Goal: Task Accomplishment & Management: Manage account settings

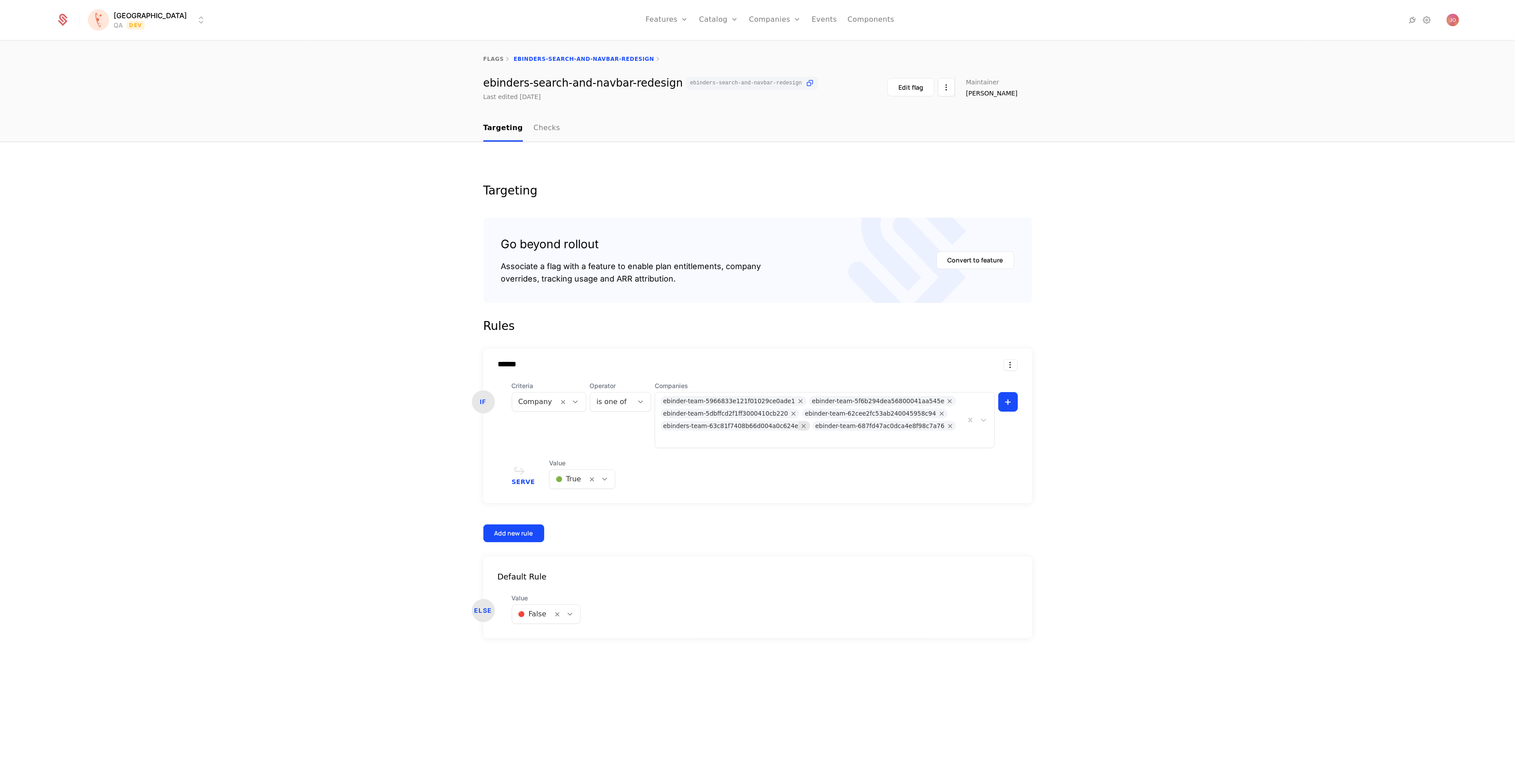
click at [800, 426] on icon "Remove ebinders-team-63c81f7408b66d004a0c624e" at bounding box center [804, 426] width 8 height 8
click at [800, 427] on icon "Remove ebinders-team-63c81f7408b66d004a0c624e" at bounding box center [804, 426] width 8 height 8
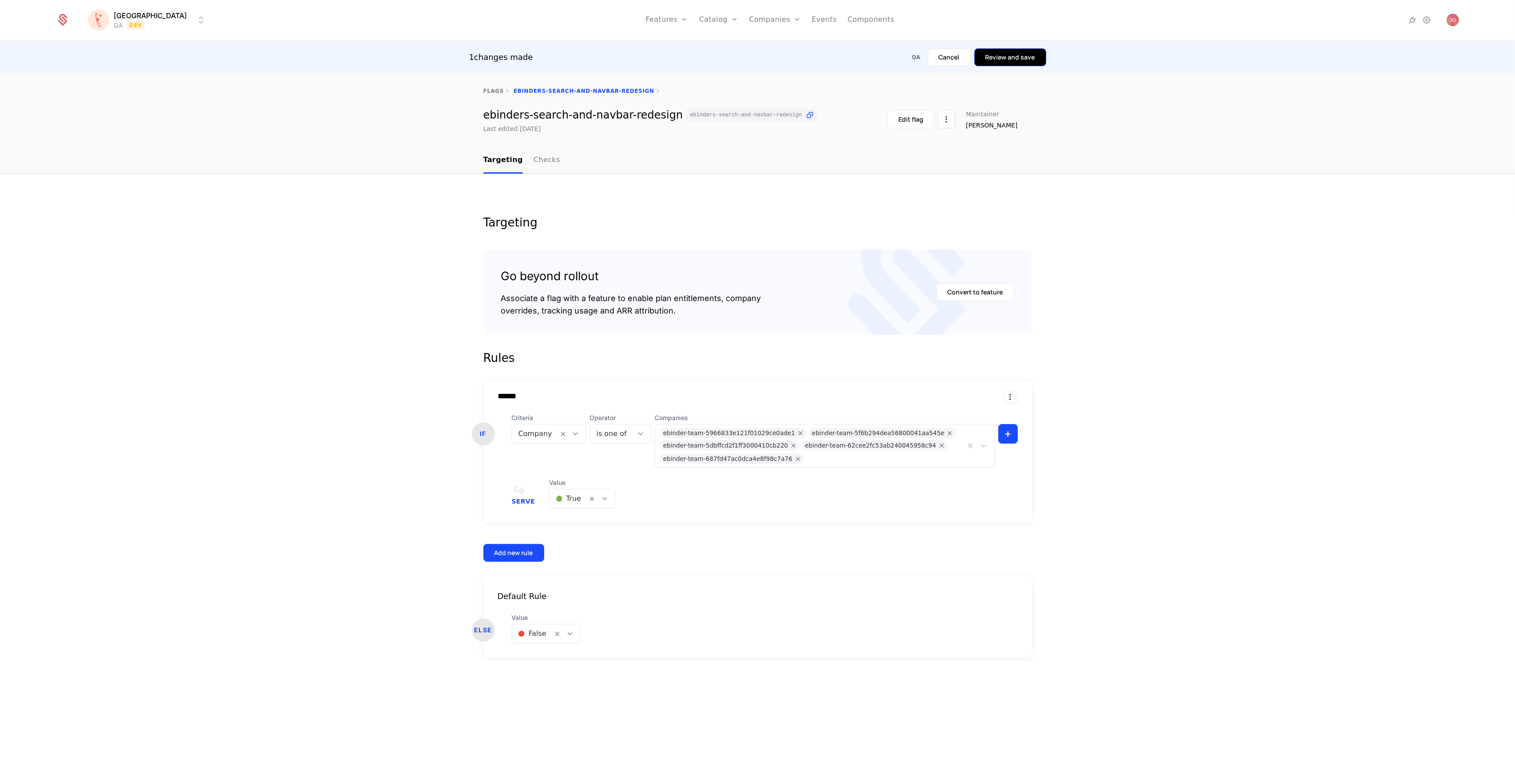
click at [1003, 59] on button "Review and save" at bounding box center [1010, 57] width 72 height 18
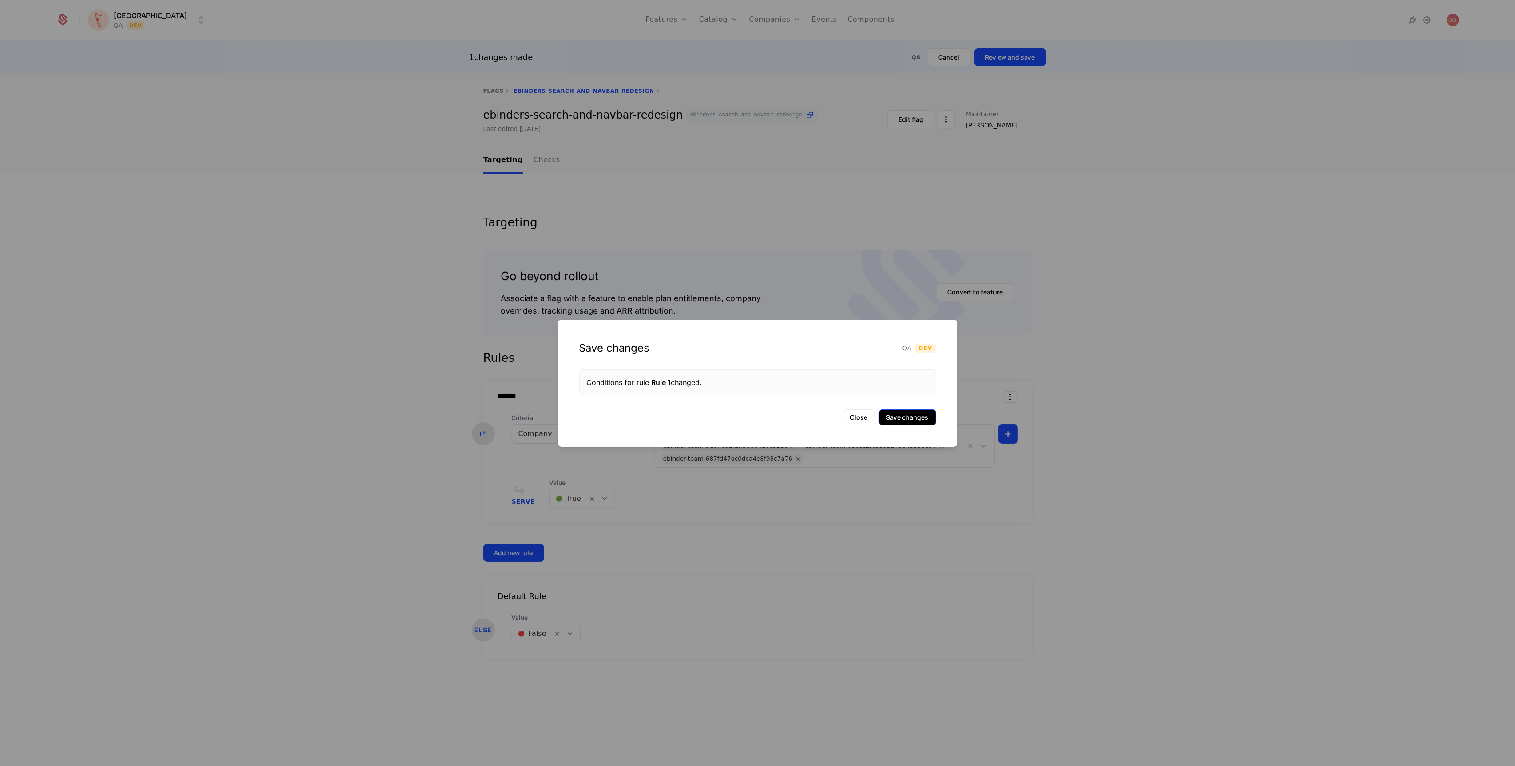
click at [900, 421] on button "Save changes" at bounding box center [907, 417] width 57 height 16
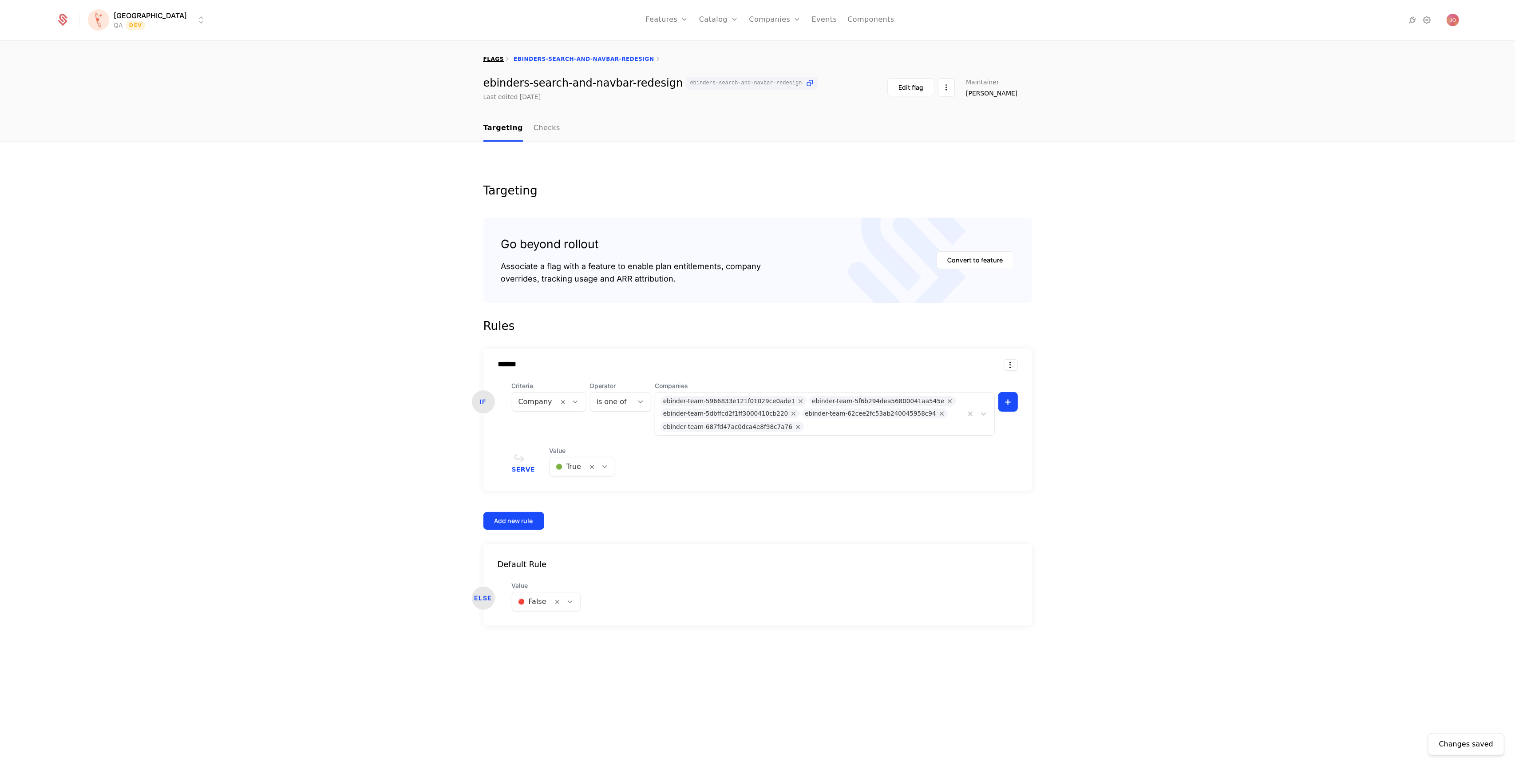
click at [491, 59] on link "flags" at bounding box center [493, 59] width 21 height 6
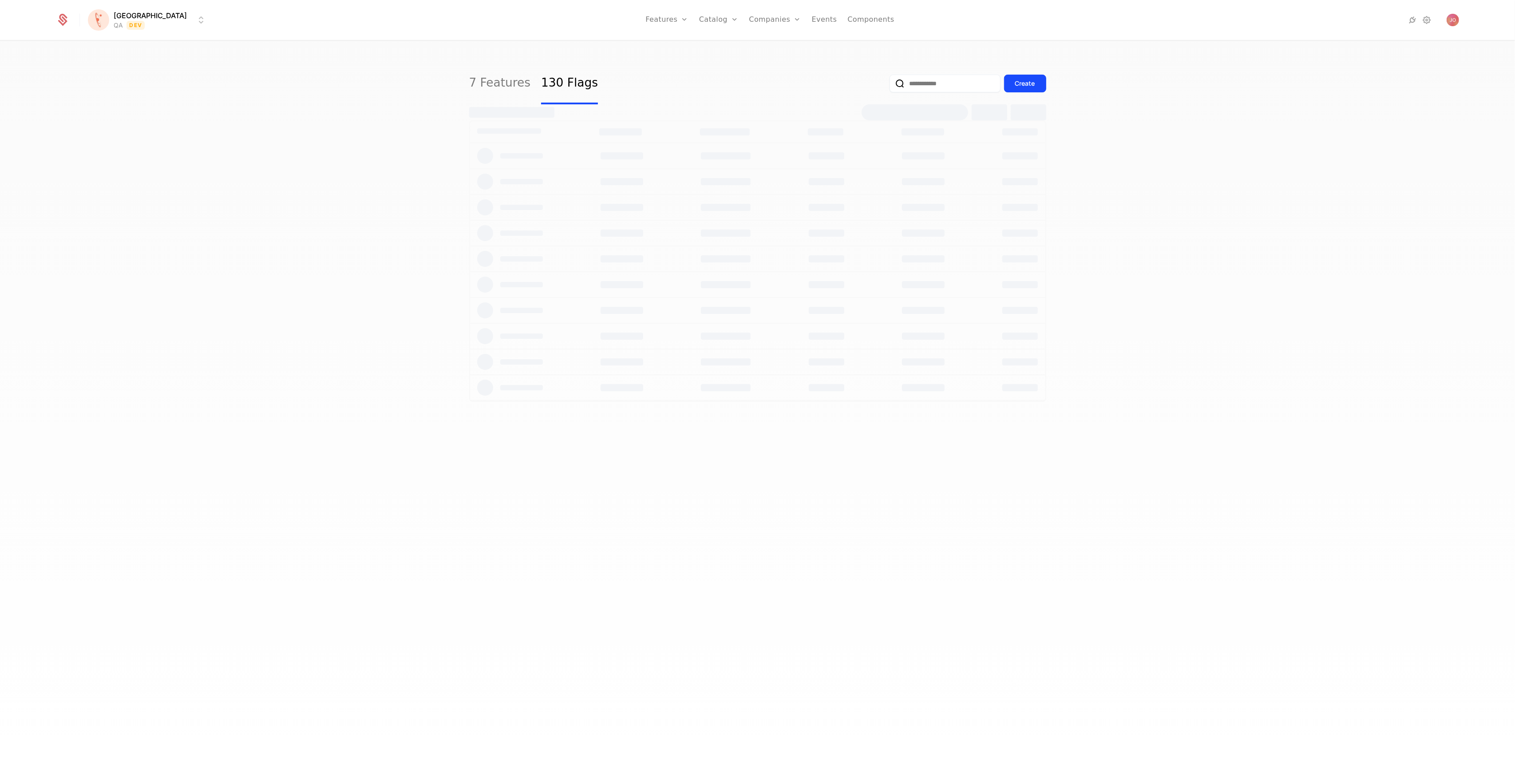
click at [938, 82] on input "email" at bounding box center [944, 84] width 111 height 18
select select "***"
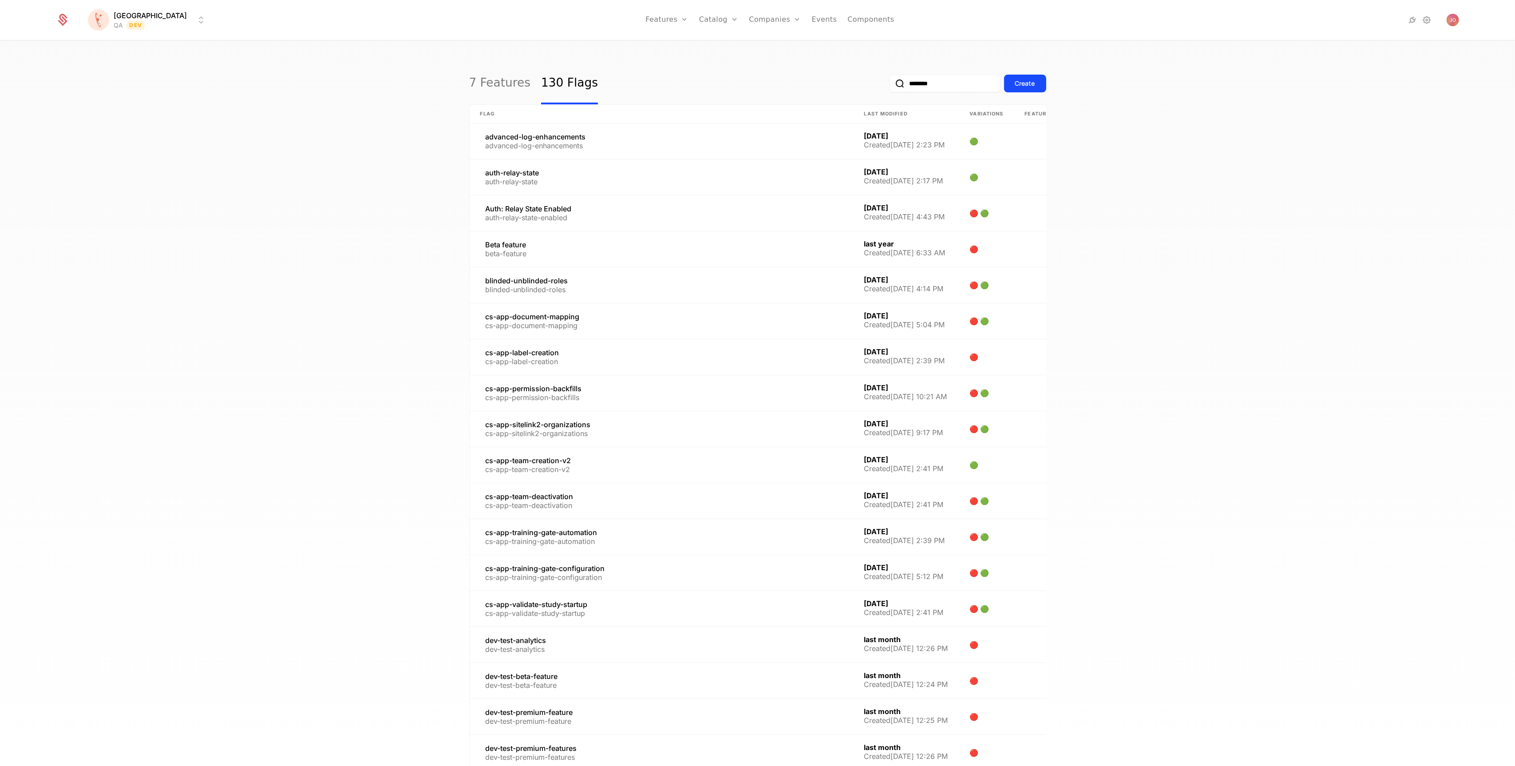
type input "********"
click at [889, 85] on button "submit" at bounding box center [889, 85] width 0 height 0
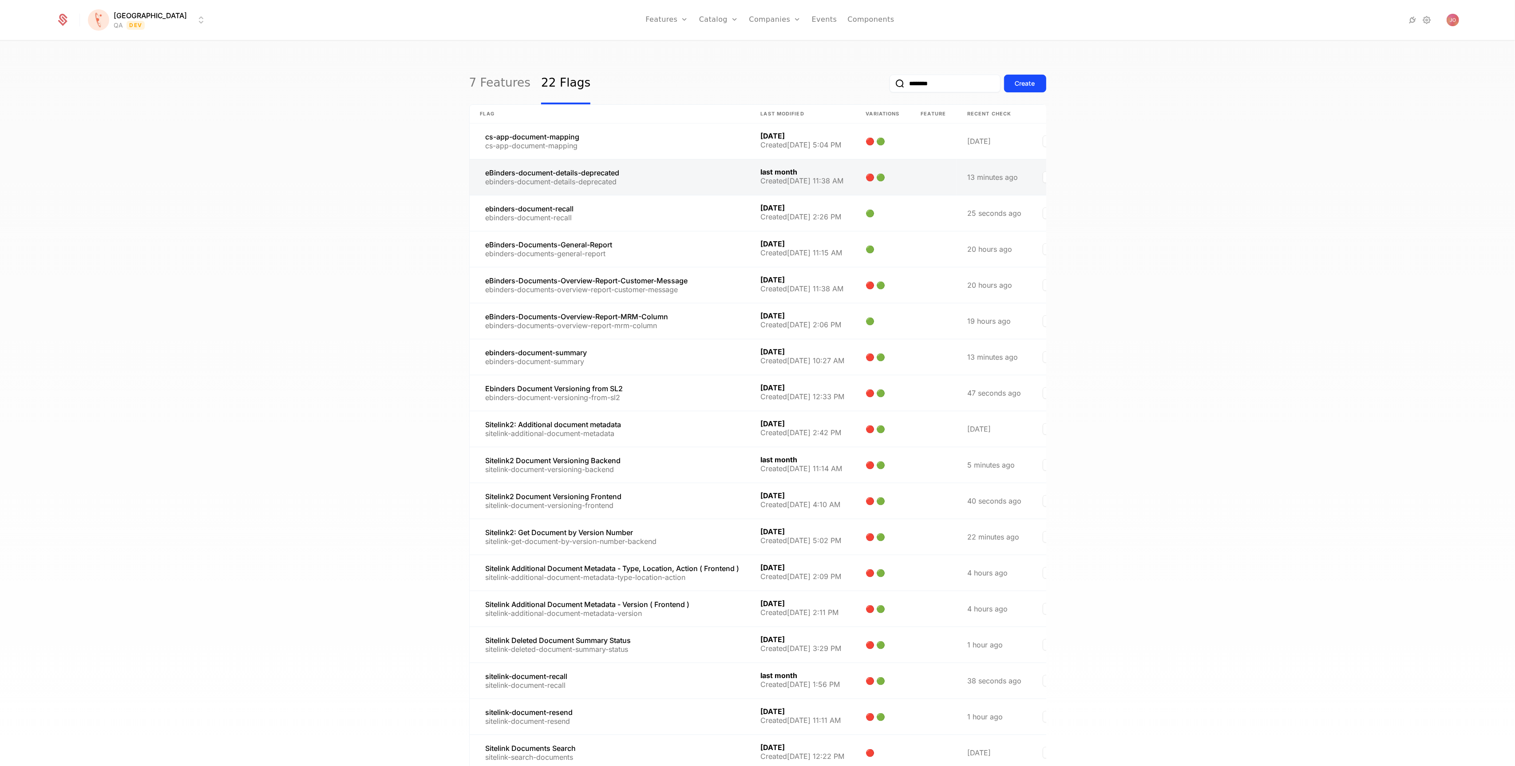
click at [680, 180] on link at bounding box center [610, 177] width 280 height 36
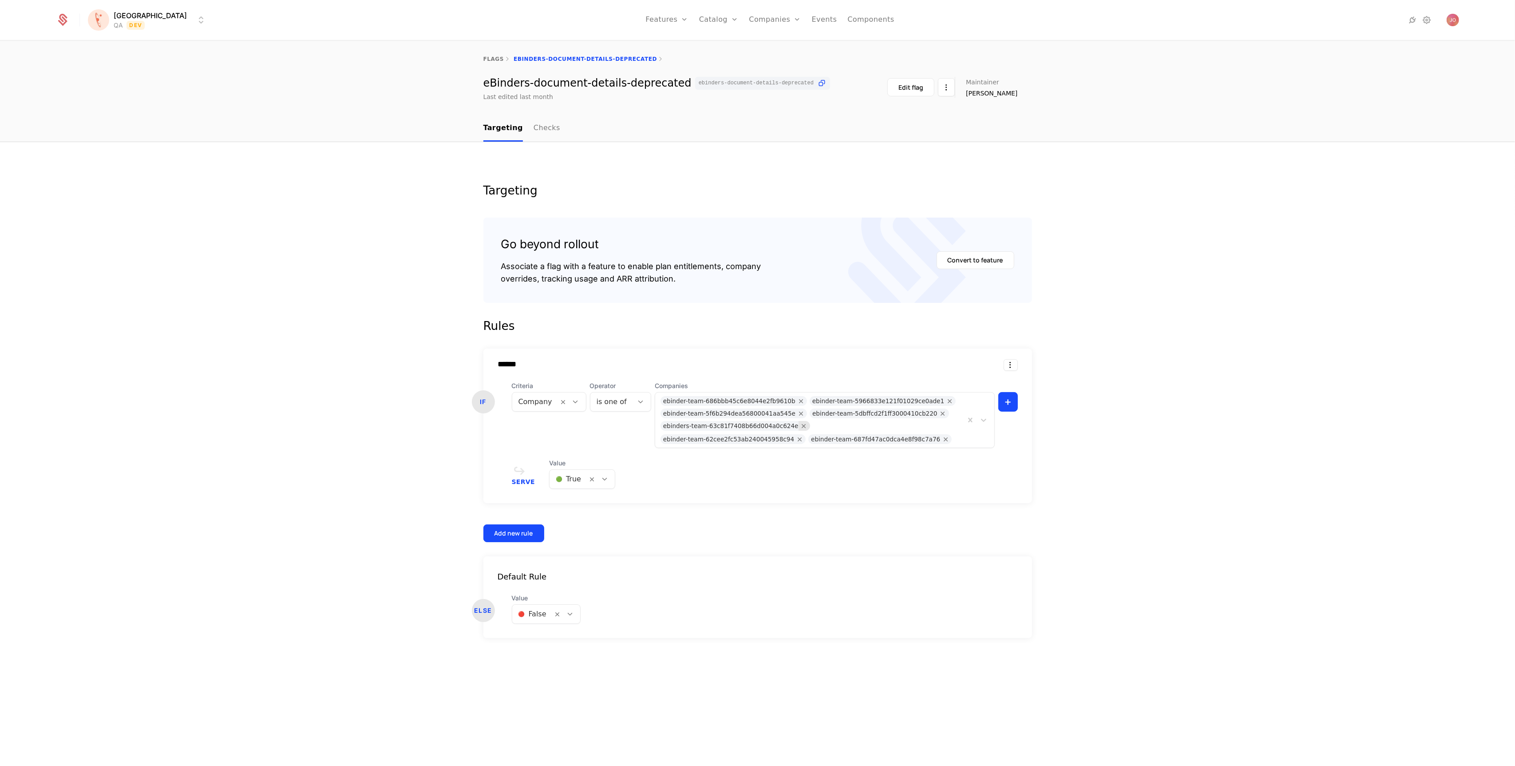
click at [800, 424] on icon "Remove ebinders-team-63c81f7408b66d004a0c624e" at bounding box center [804, 426] width 8 height 8
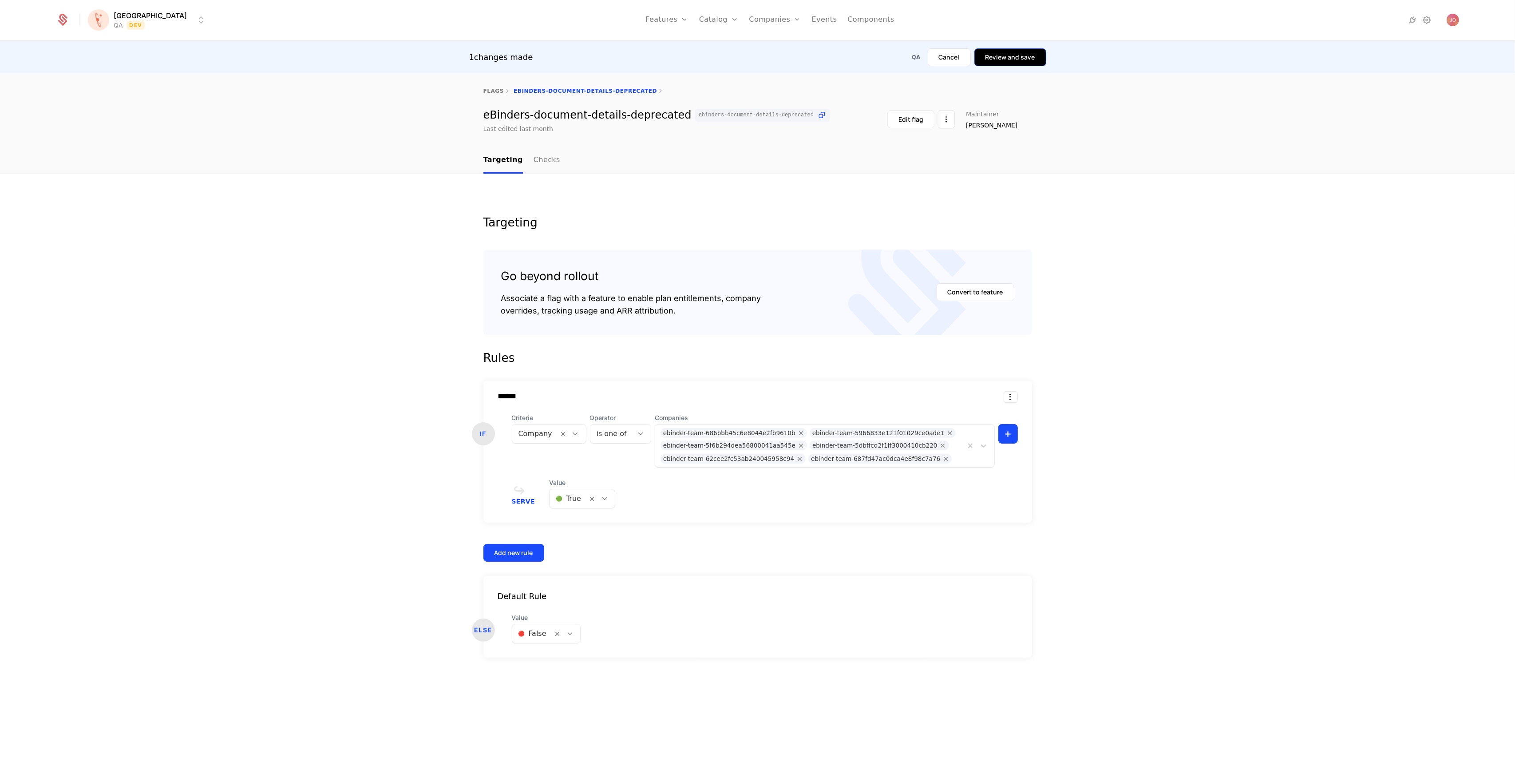
click at [1004, 58] on button "Review and save" at bounding box center [1010, 57] width 72 height 18
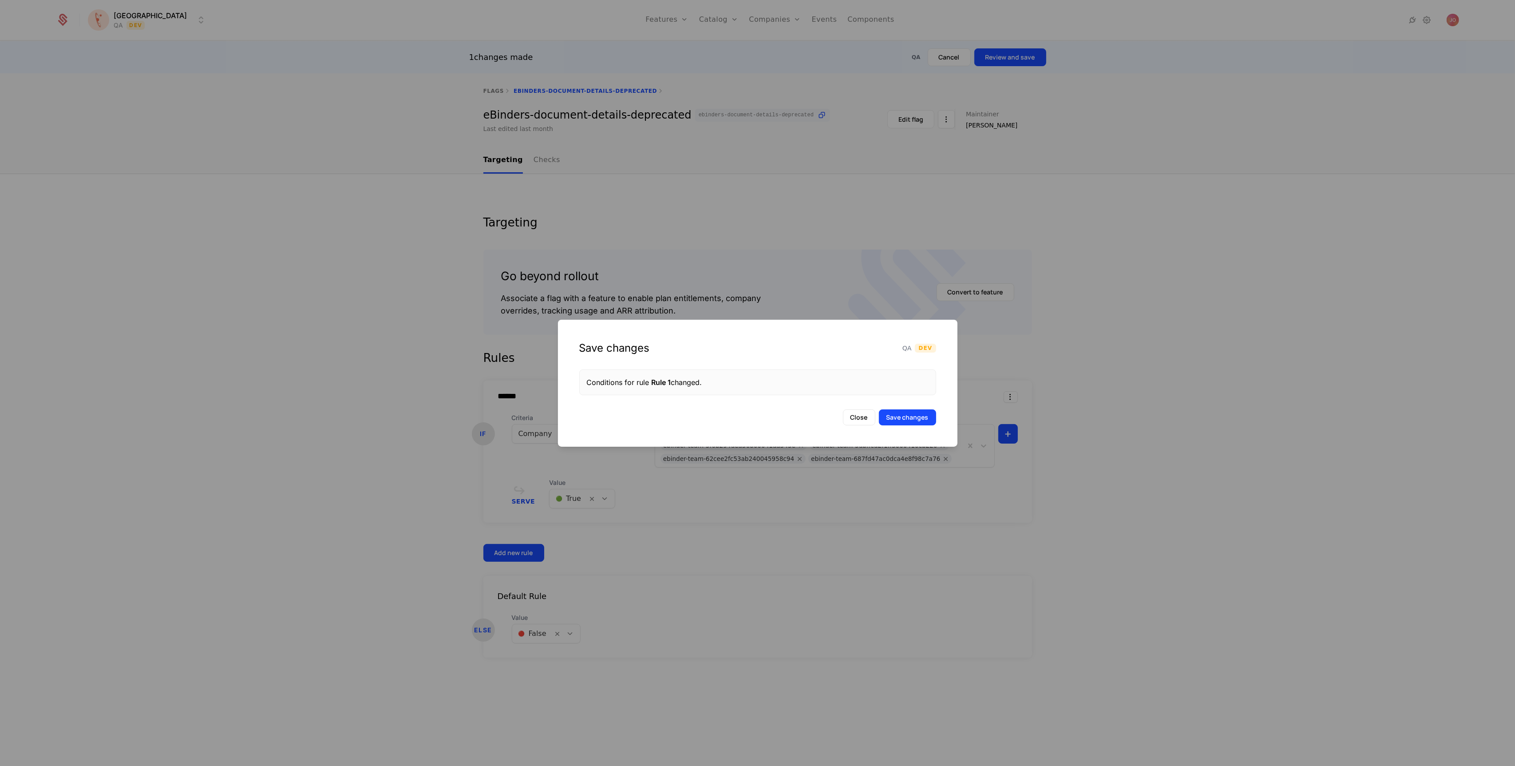
click at [911, 426] on div "Save changes QA Dev Conditions for rule Rule 1 changed. Close Save changes" at bounding box center [757, 383] width 399 height 127
click at [916, 415] on button "Save changes" at bounding box center [907, 417] width 57 height 16
